Goal: Navigation & Orientation: Find specific page/section

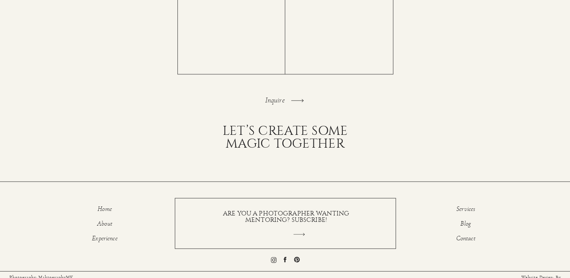
scroll to position [1608, 0]
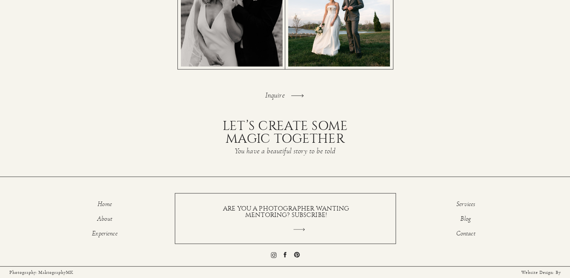
click at [473, 205] on p "Services" at bounding box center [465, 205] width 47 height 9
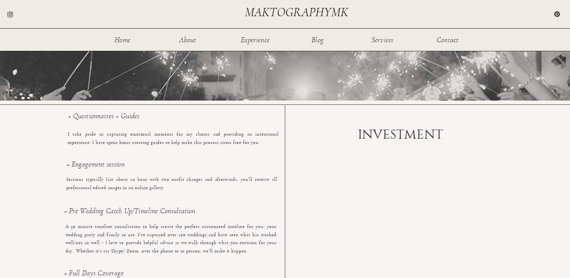
scroll to position [435, 0]
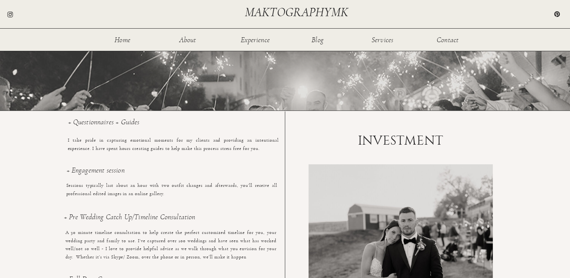
click at [186, 42] on nav "About" at bounding box center [187, 39] width 24 height 6
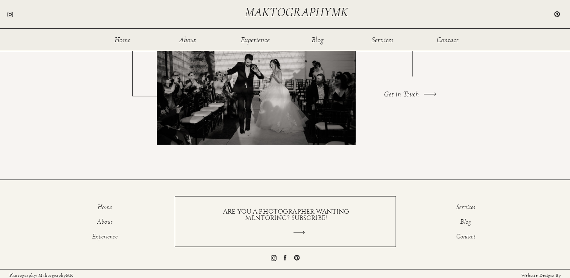
scroll to position [1401, 0]
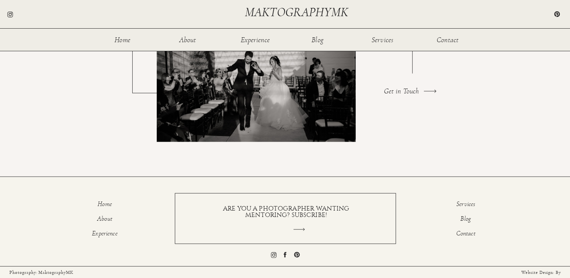
click at [472, 235] on p "Contact" at bounding box center [465, 234] width 47 height 9
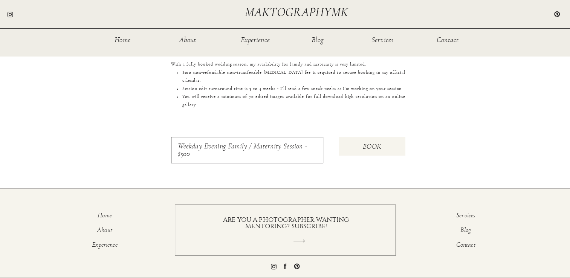
scroll to position [716, 0]
